Goal: Task Accomplishment & Management: Use online tool/utility

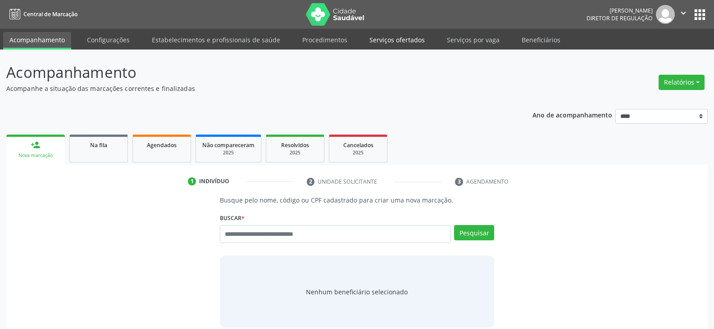
click at [419, 40] on link "Serviços ofertados" at bounding box center [397, 40] width 68 height 16
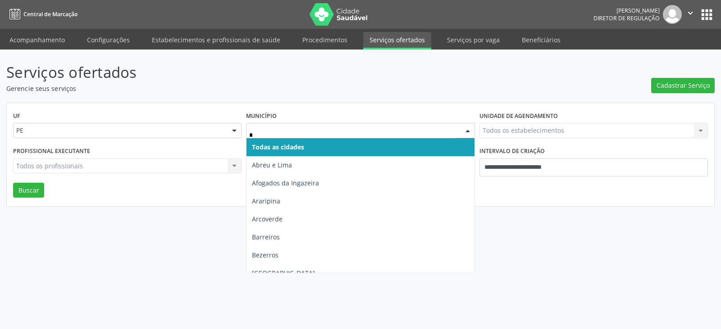
type input "**"
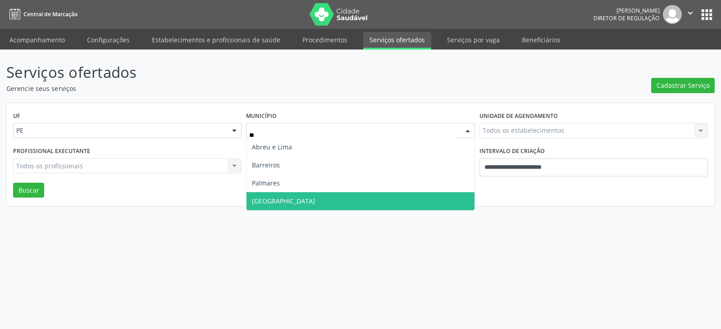
click at [318, 200] on span "Recife" at bounding box center [361, 201] width 228 height 18
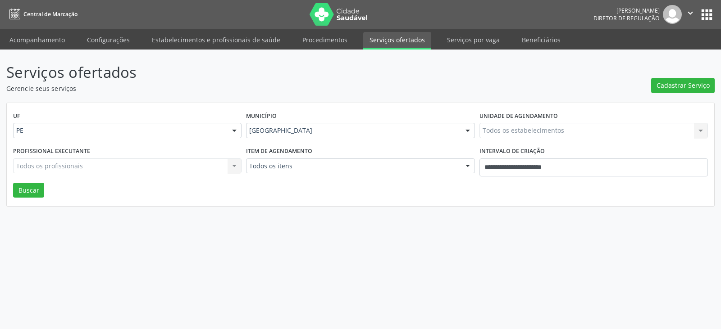
click at [554, 135] on div "Todos os estabelecimentos Todos os estabelecimentos Nenhum resultado encontrado…" at bounding box center [594, 130] width 229 height 15
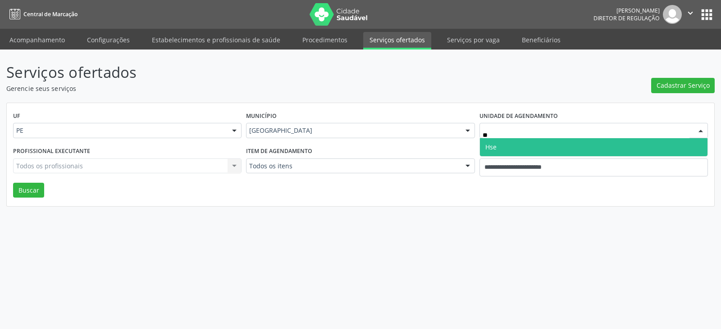
type input "***"
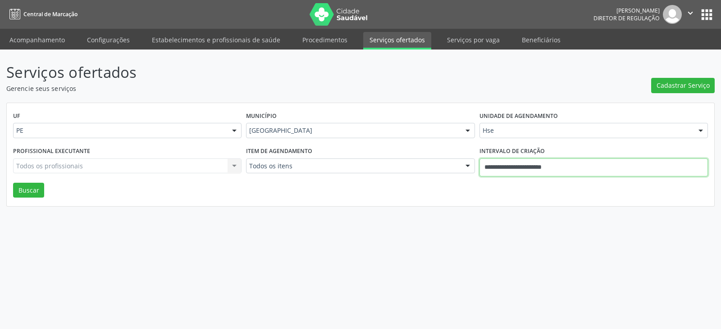
click at [582, 169] on input "**********" at bounding box center [594, 168] width 229 height 18
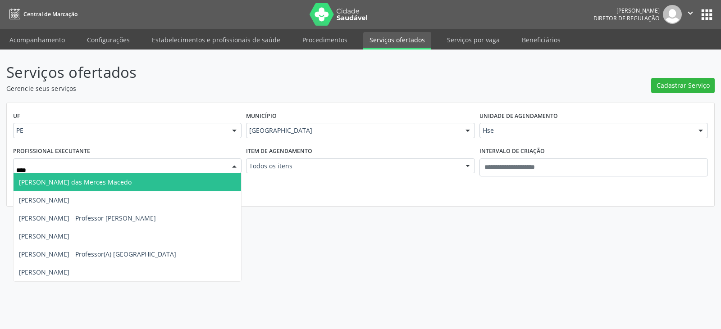
type input "*****"
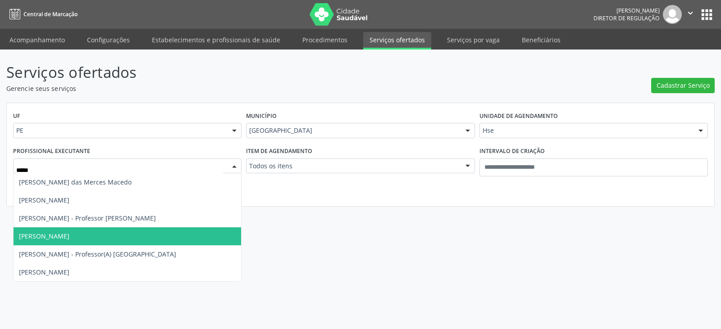
click at [85, 239] on span "[PERSON_NAME]" at bounding box center [128, 237] width 228 height 18
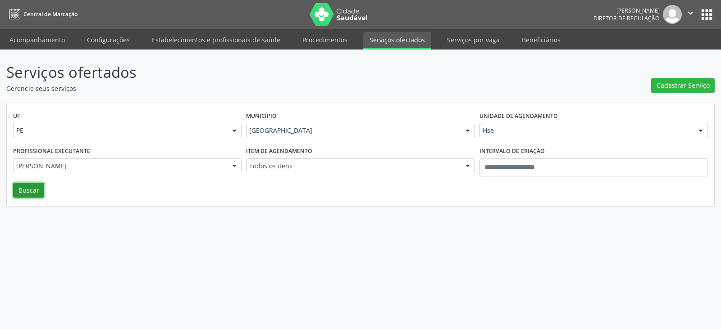
click at [30, 190] on button "Buscar" at bounding box center [28, 190] width 31 height 15
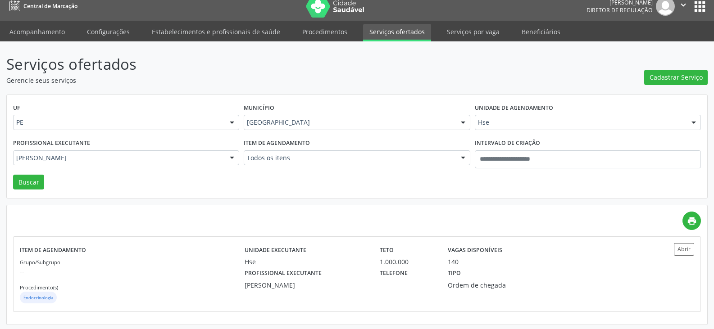
scroll to position [10, 0]
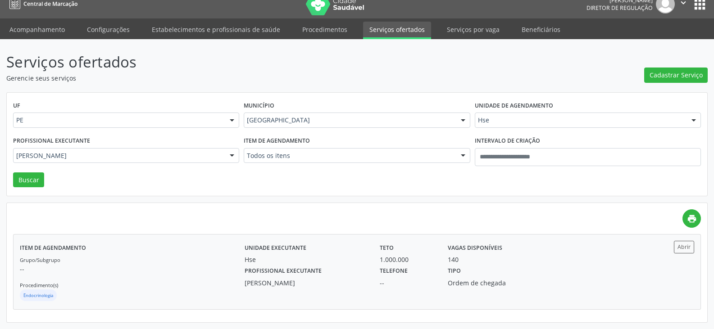
click at [395, 285] on div "--" at bounding box center [407, 283] width 55 height 9
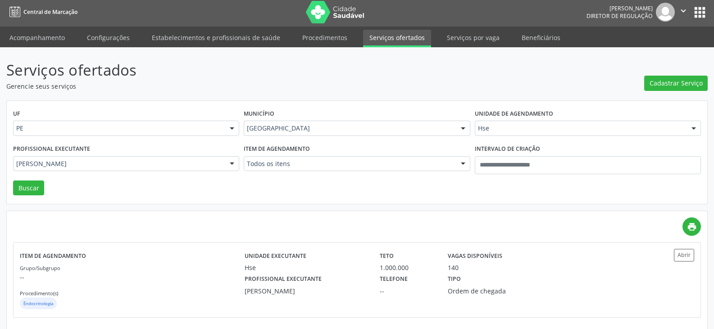
scroll to position [0, 0]
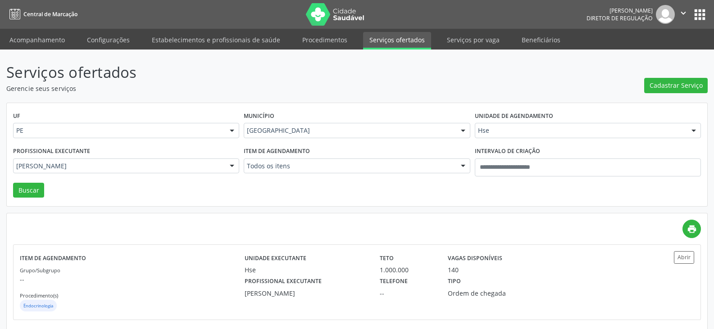
click at [699, 11] on button "apps" at bounding box center [700, 15] width 16 height 16
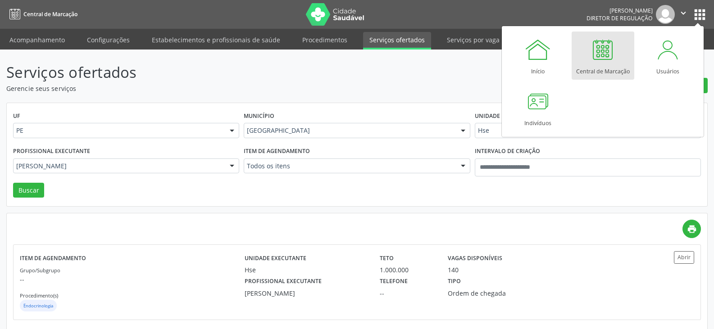
click at [608, 59] on div at bounding box center [603, 49] width 27 height 27
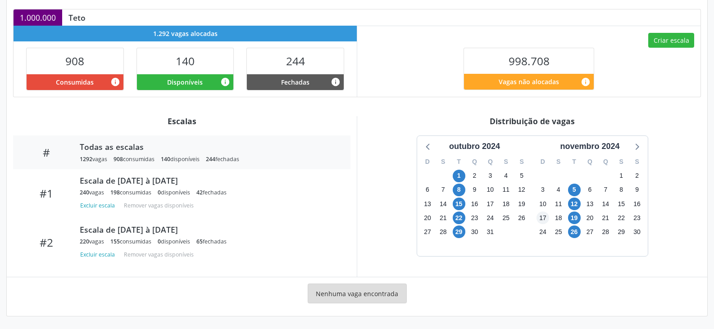
scroll to position [195, 0]
click at [619, 147] on div "novembro 2024" at bounding box center [590, 147] width 67 height 12
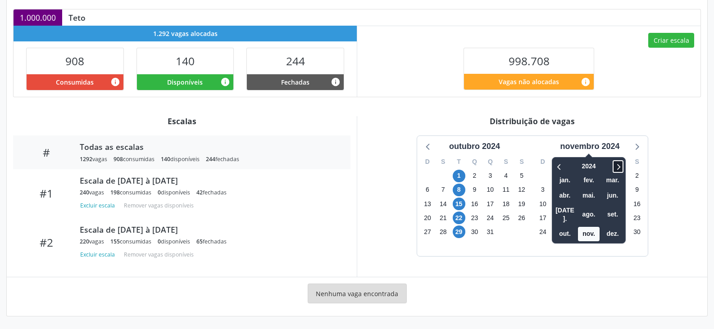
click at [616, 169] on icon at bounding box center [618, 166] width 9 height 11
click at [571, 227] on span "out." at bounding box center [565, 234] width 22 height 14
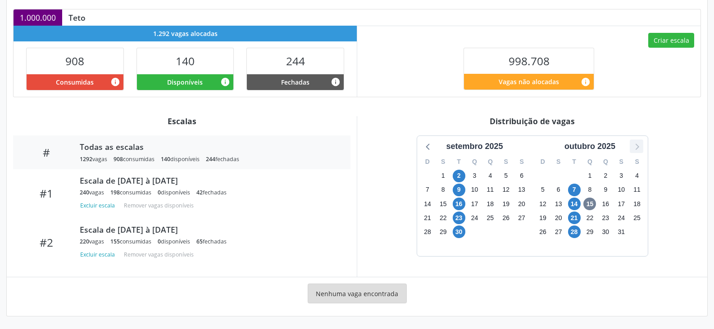
click at [639, 143] on icon at bounding box center [637, 147] width 12 height 12
click at [460, 194] on span "4" at bounding box center [459, 190] width 13 height 13
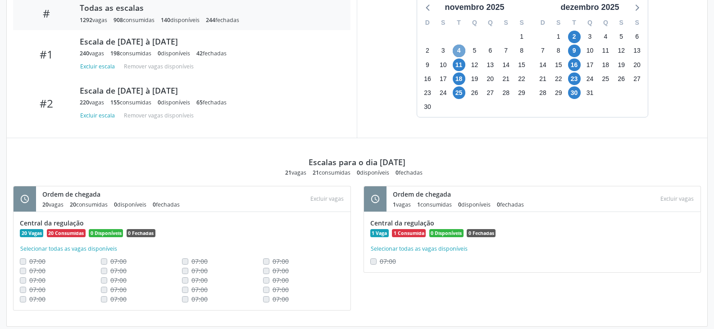
scroll to position [344, 0]
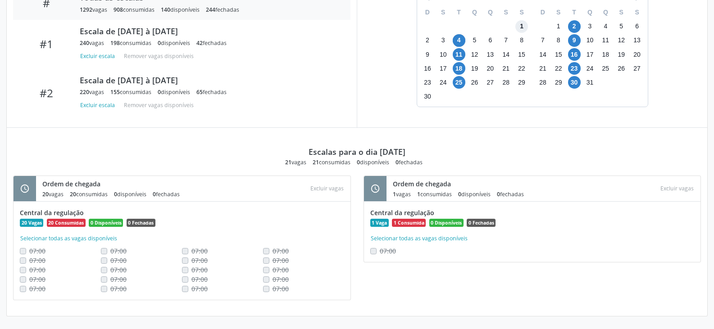
click at [522, 27] on span "1" at bounding box center [522, 26] width 13 height 13
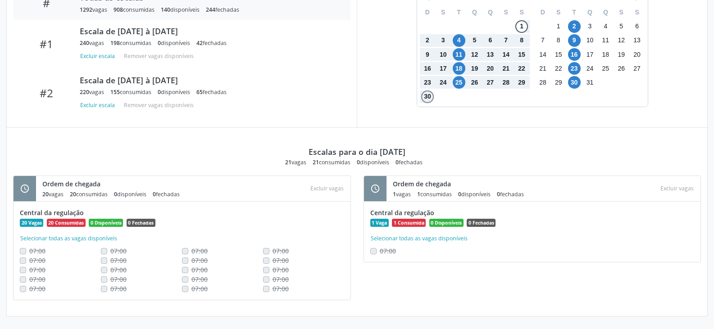
click at [423, 98] on span "30" at bounding box center [427, 97] width 13 height 13
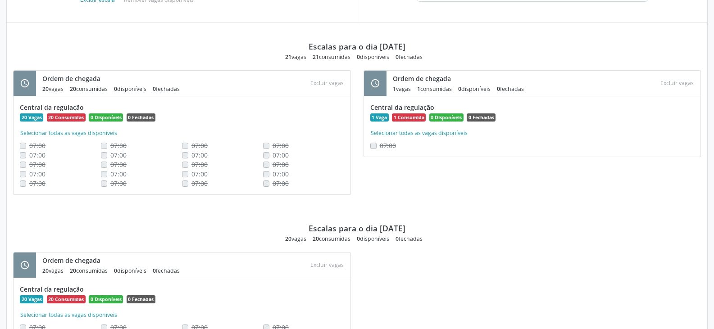
scroll to position [434, 0]
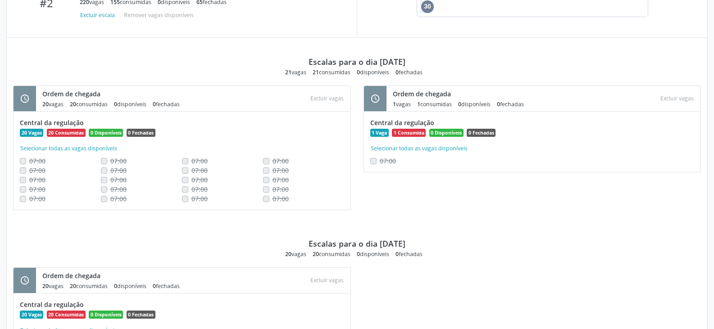
click at [569, 60] on div "Escalas para o dia [DATE] 21 vagas 21 consumidas 0 disponíveis 0 fechadas" at bounding box center [357, 57] width 688 height 38
drag, startPoint x: 462, startPoint y: 221, endPoint x: 472, endPoint y: 234, distance: 16.8
click at [462, 221] on div "Escalas para o dia [DATE] 20 vagas 20 consumidas 0 disponíveis 0 fechadas" at bounding box center [357, 239] width 688 height 38
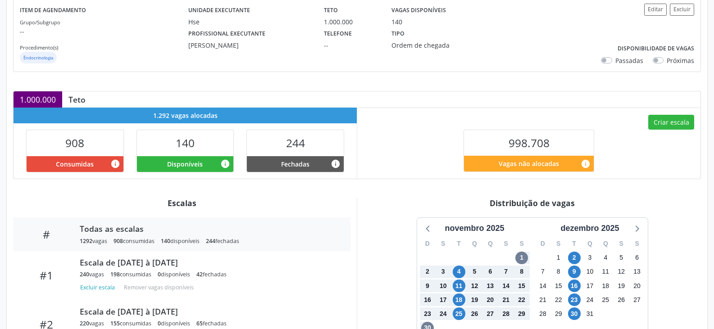
scroll to position [0, 0]
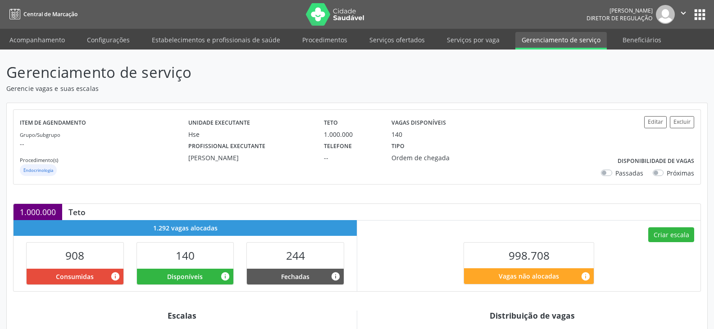
click at [567, 90] on header "Gerenciamento de serviço Gerencie vagas e suas escalas" at bounding box center [357, 77] width 702 height 32
click at [542, 77] on header "Gerenciamento de serviço Gerencie vagas e suas escalas" at bounding box center [357, 77] width 702 height 32
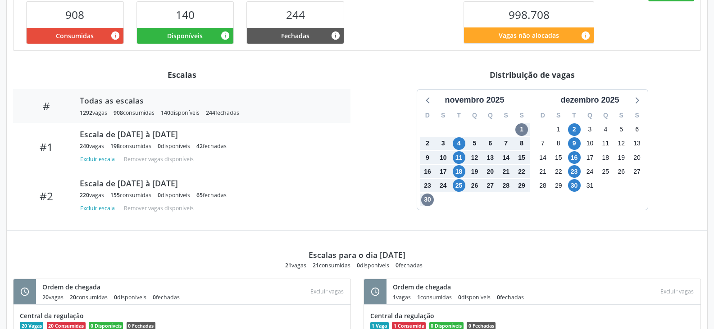
scroll to position [225, 0]
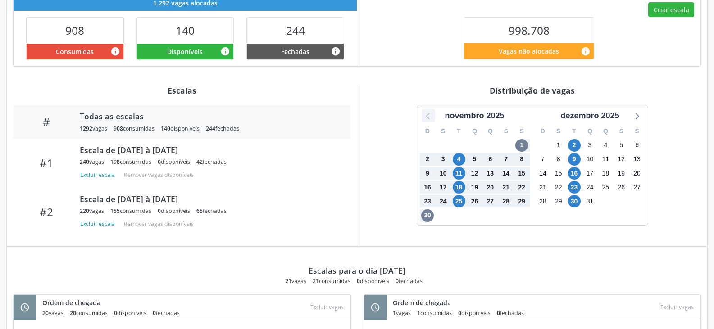
click at [428, 115] on icon at bounding box center [428, 116] width 4 height 6
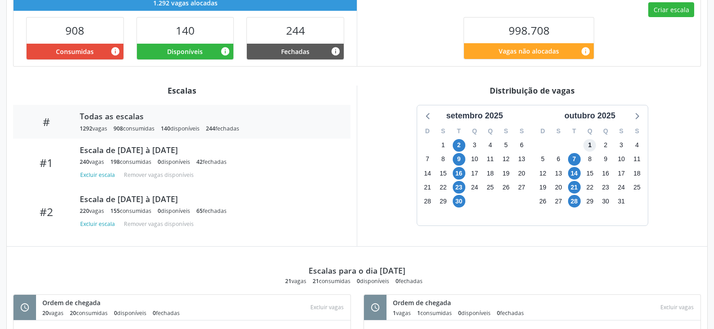
click at [590, 146] on span "1" at bounding box center [590, 145] width 13 height 13
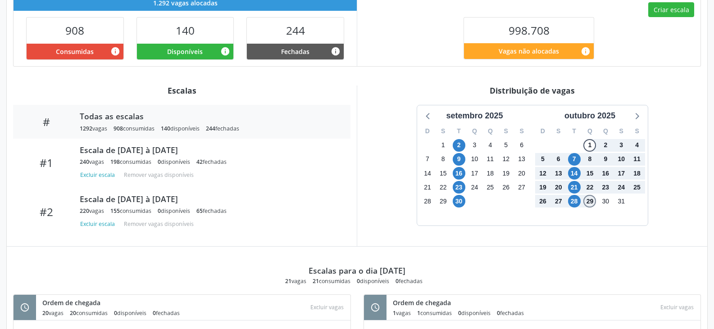
click at [592, 204] on span "29" at bounding box center [590, 201] width 13 height 13
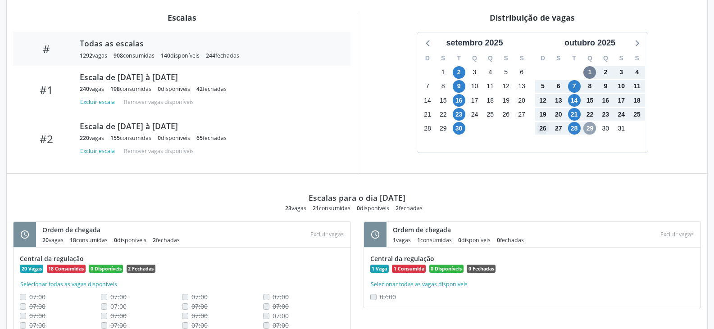
scroll to position [298, 0]
click at [633, 44] on icon at bounding box center [637, 43] width 12 height 12
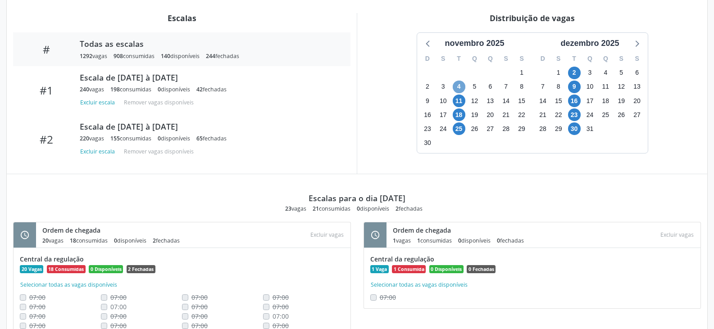
click at [459, 89] on span "4" at bounding box center [459, 87] width 13 height 13
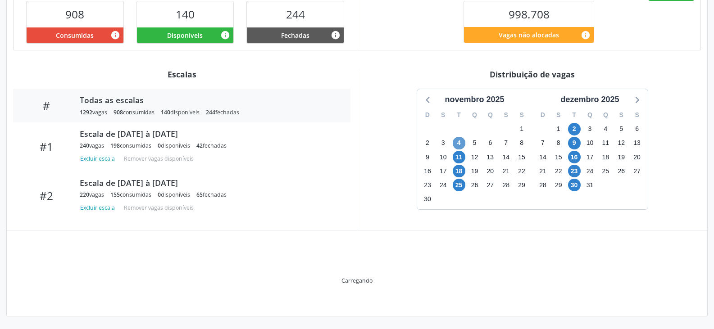
scroll to position [242, 0]
click at [459, 89] on div "novembro 2025" at bounding box center [474, 97] width 115 height 17
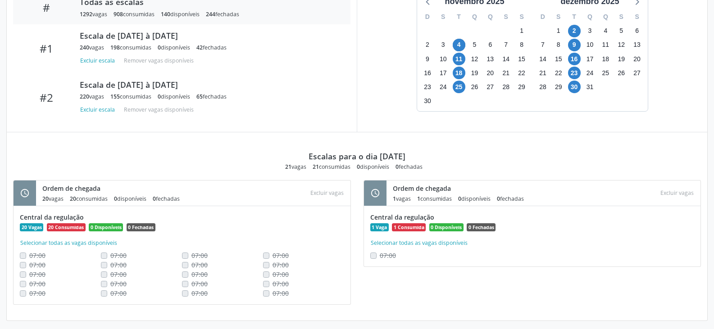
scroll to position [344, 0]
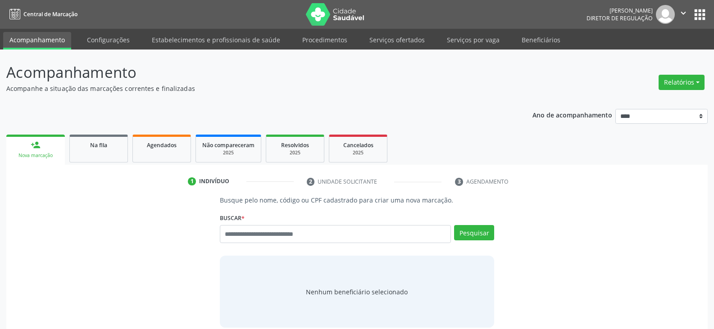
click at [268, 232] on input "text" at bounding box center [335, 234] width 231 height 18
type input "**********"
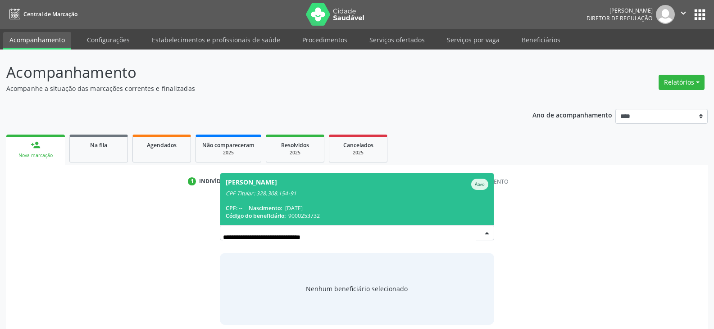
click at [356, 212] on div "CPF: -- Nascimento: 25/05/1959" at bounding box center [357, 209] width 263 height 8
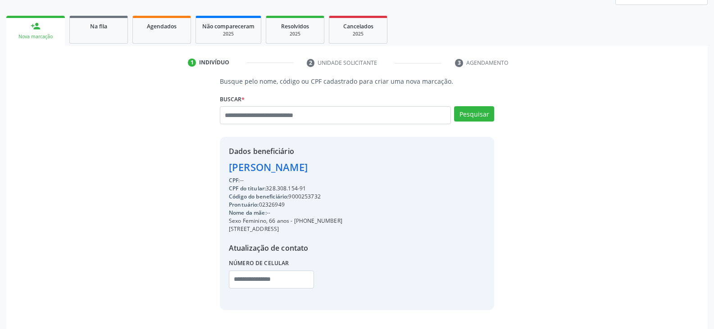
scroll to position [135, 0]
